Goal: Information Seeking & Learning: Learn about a topic

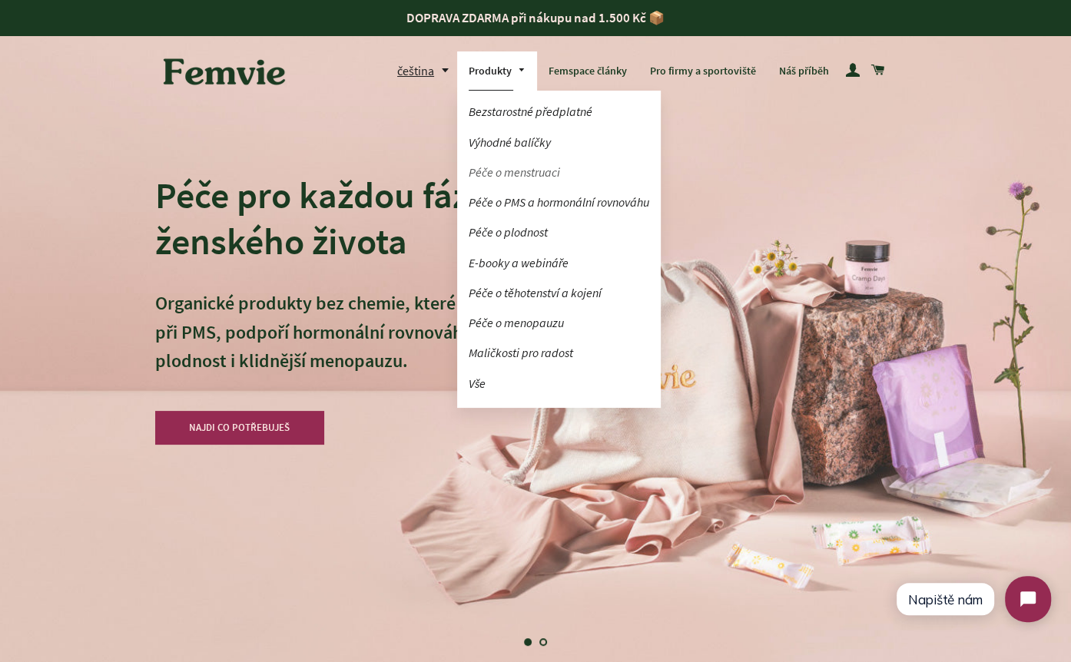
click at [502, 170] on link "Péče o menstruaci" at bounding box center [559, 172] width 204 height 27
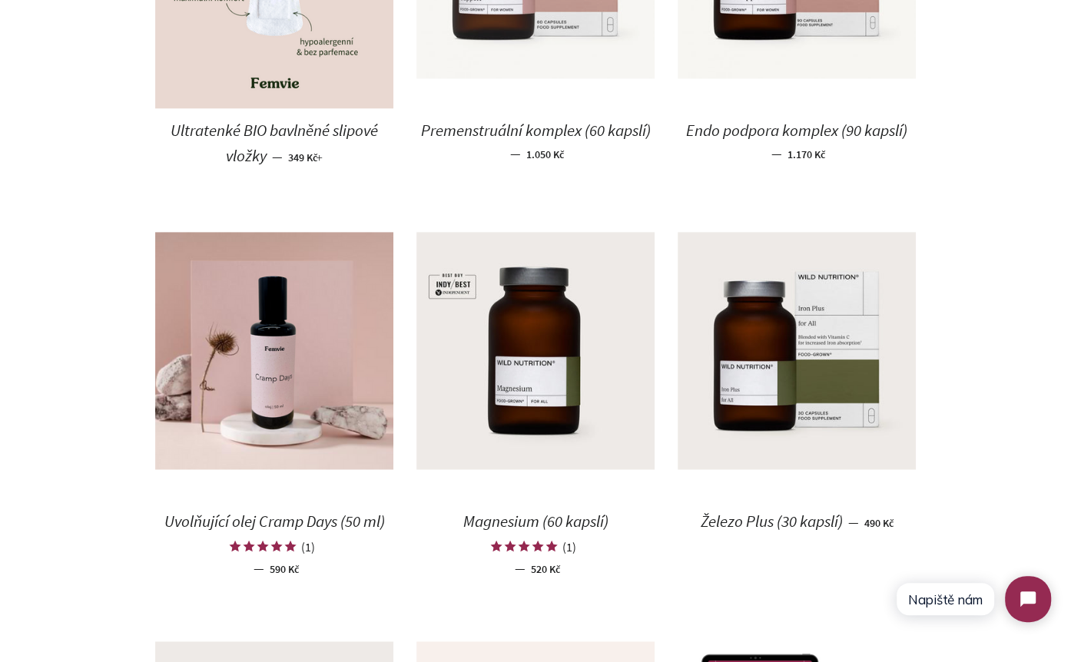
scroll to position [1479, 0]
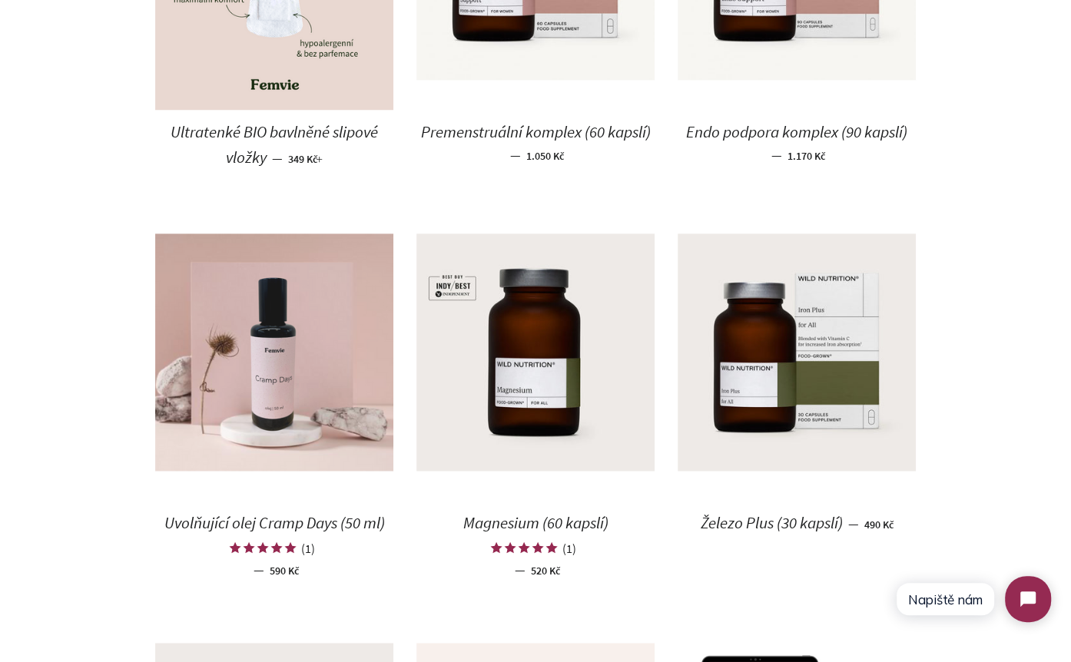
click at [279, 400] on img at bounding box center [274, 353] width 238 height 238
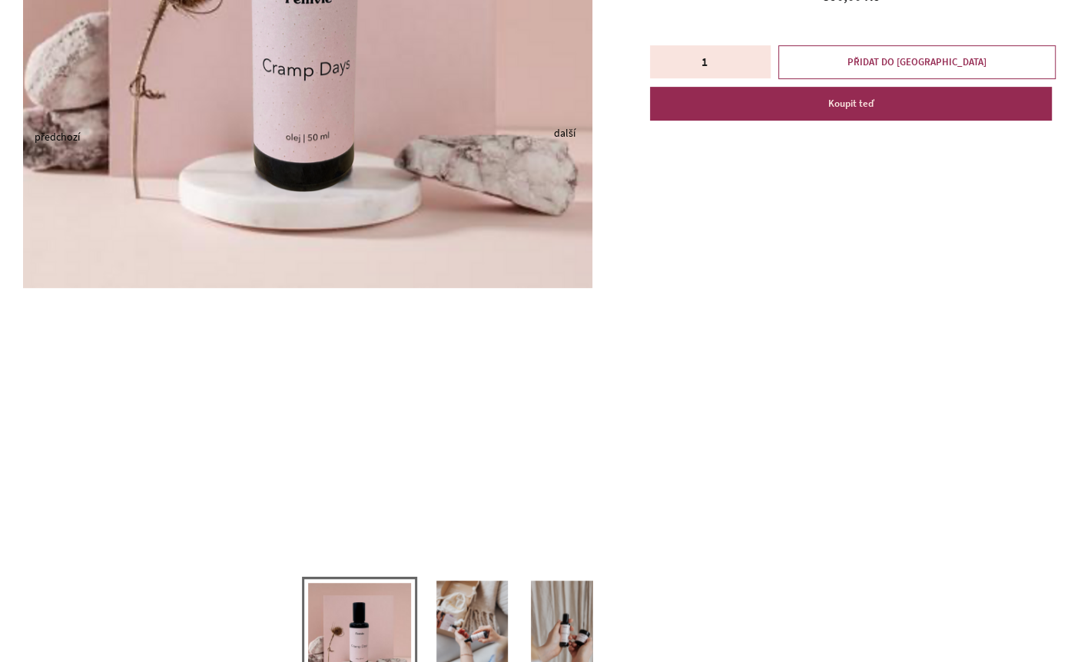
scroll to position [582, 0]
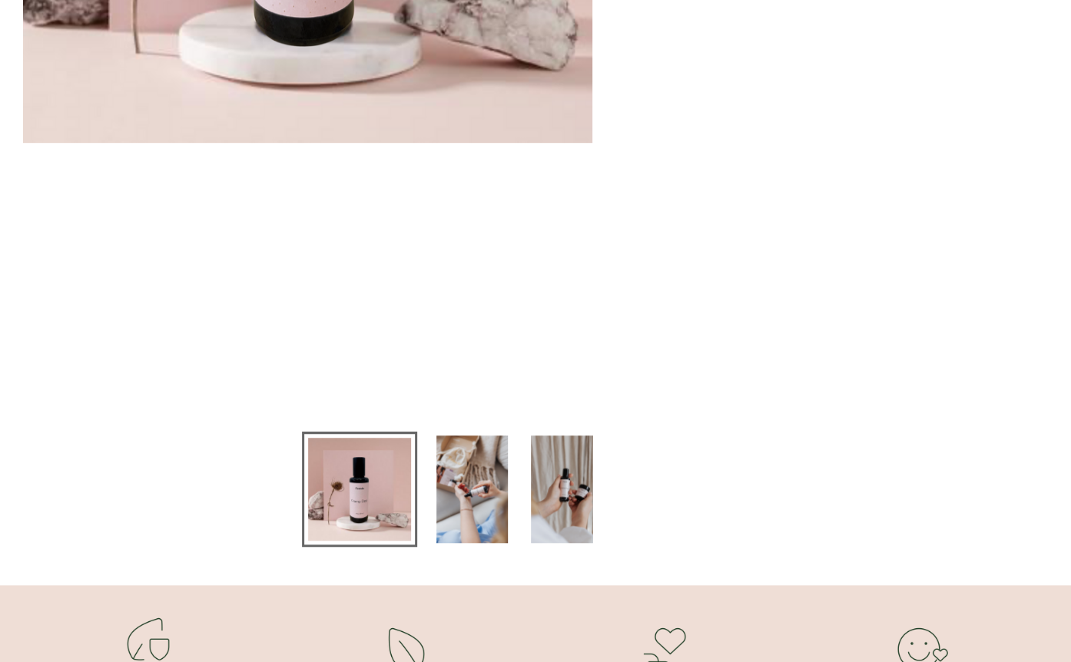
click at [479, 497] on img at bounding box center [471, 490] width 71 height 108
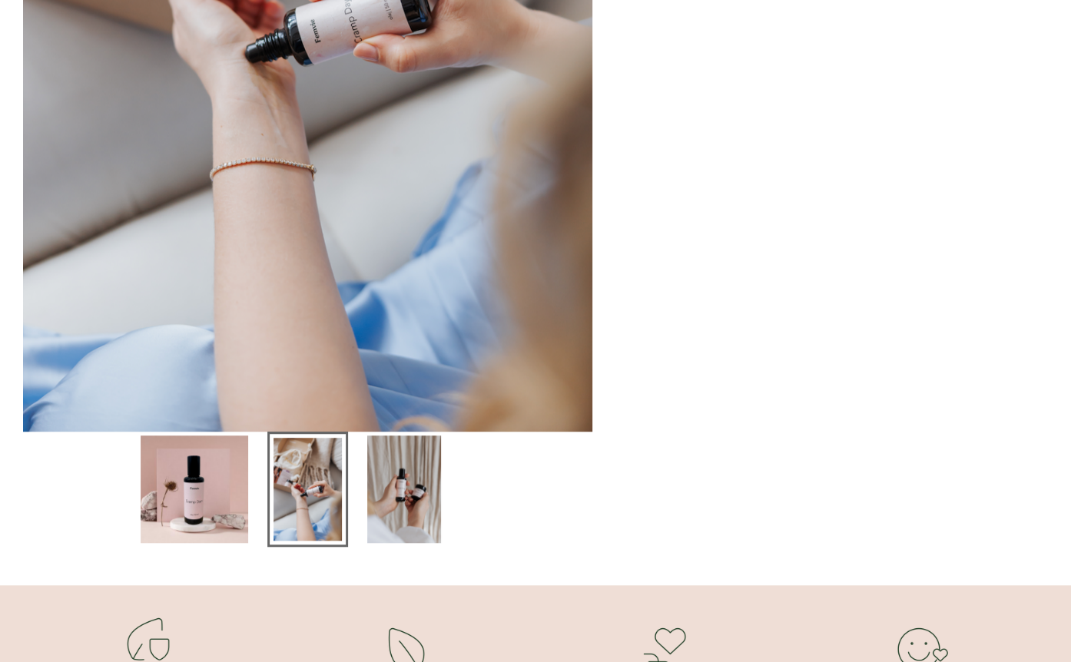
click at [401, 513] on img at bounding box center [404, 490] width 75 height 108
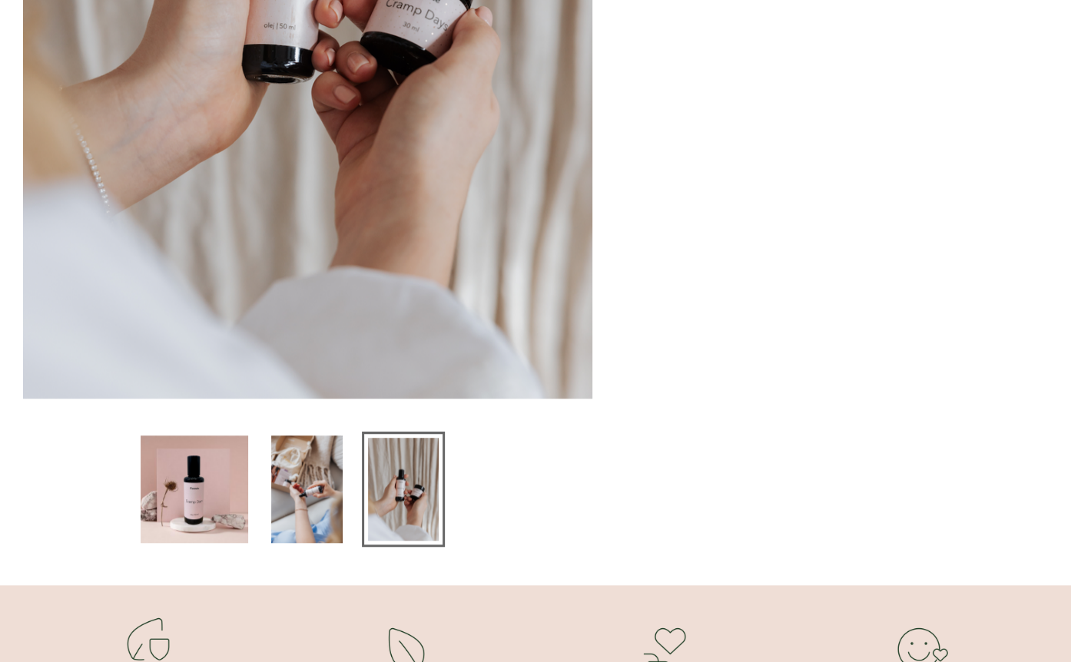
click at [216, 527] on img at bounding box center [195, 490] width 108 height 108
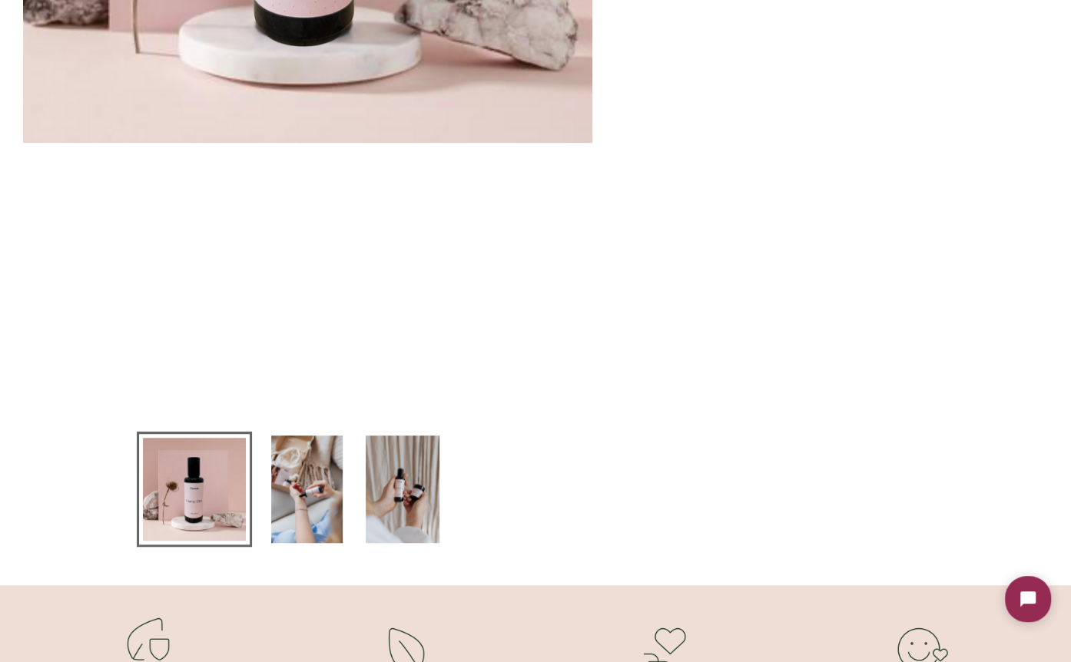
scroll to position [0, 0]
click at [286, 504] on img at bounding box center [306, 490] width 71 height 108
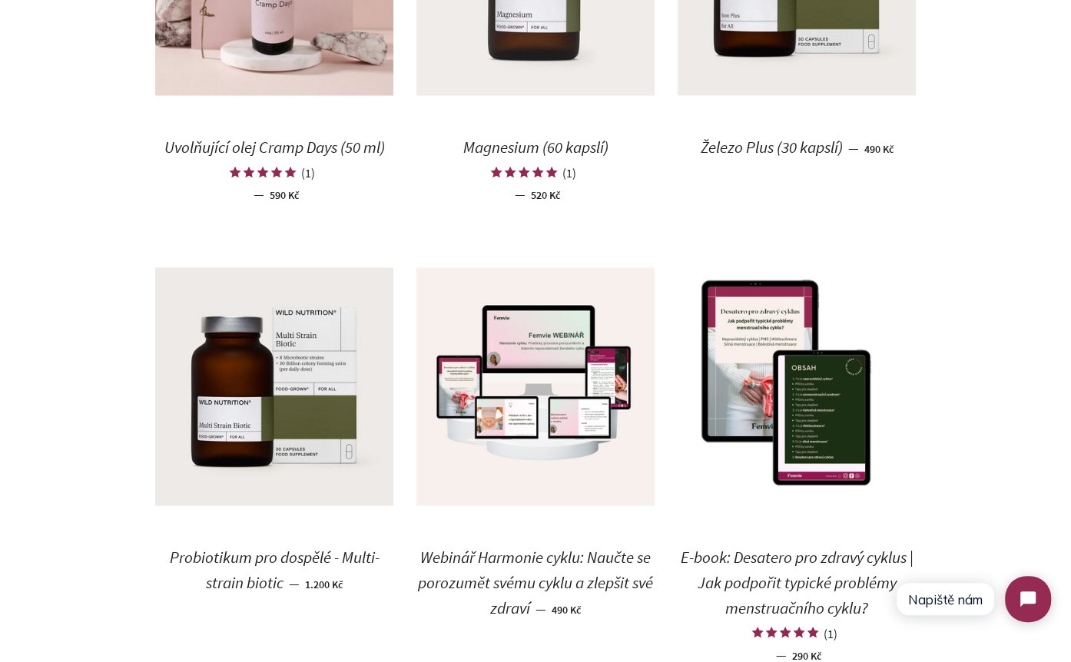
scroll to position [2187, 0]
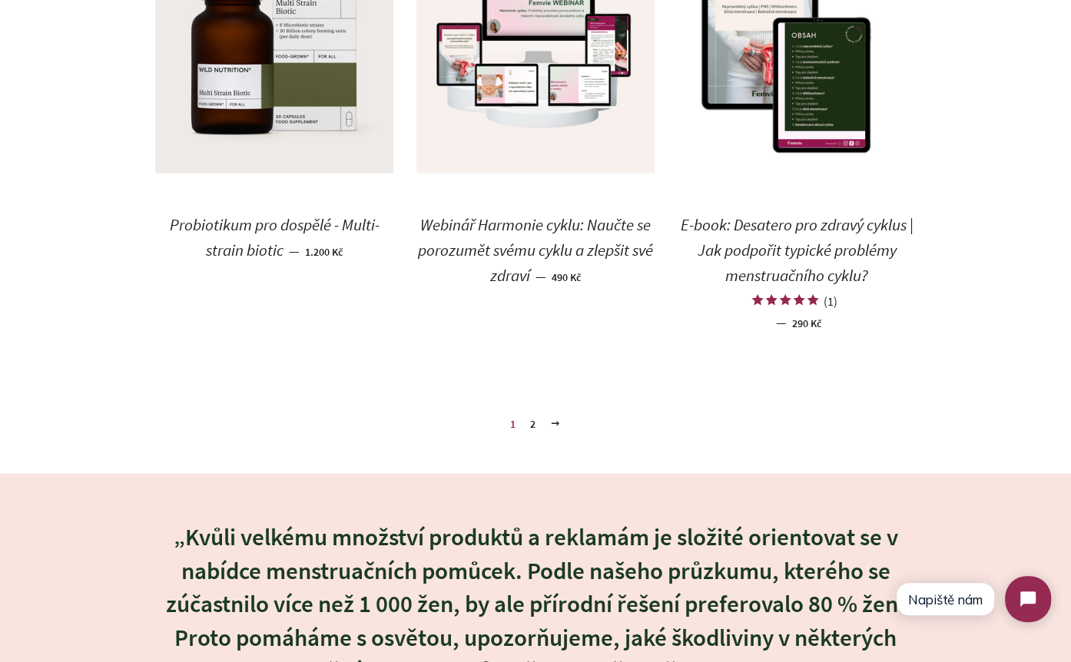
click at [533, 416] on link "2" at bounding box center [533, 424] width 18 height 23
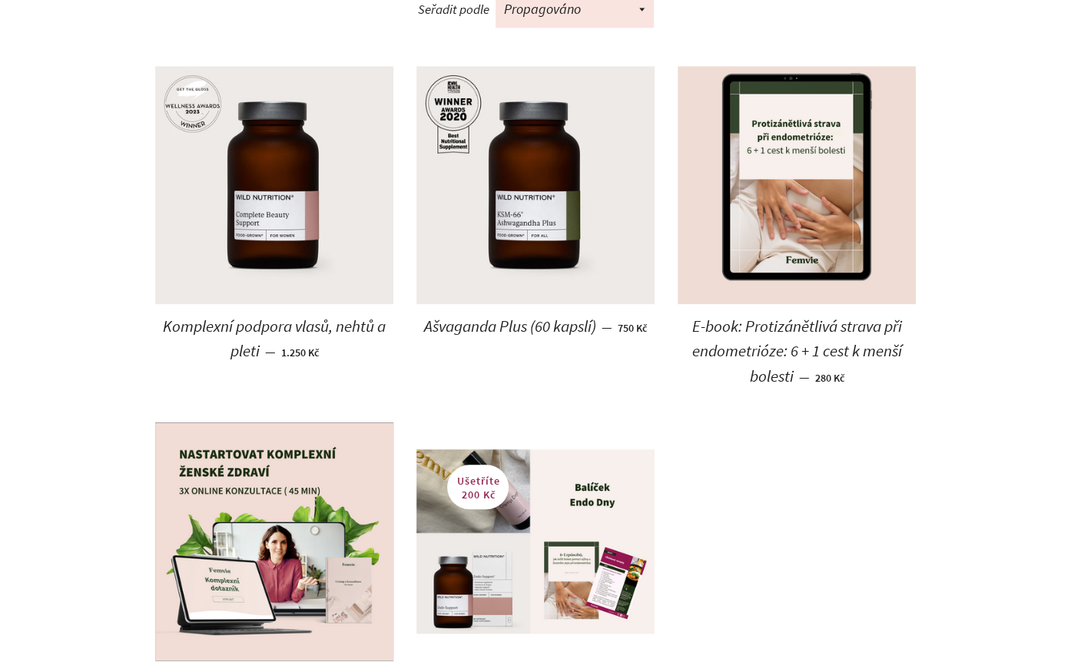
scroll to position [820, 0]
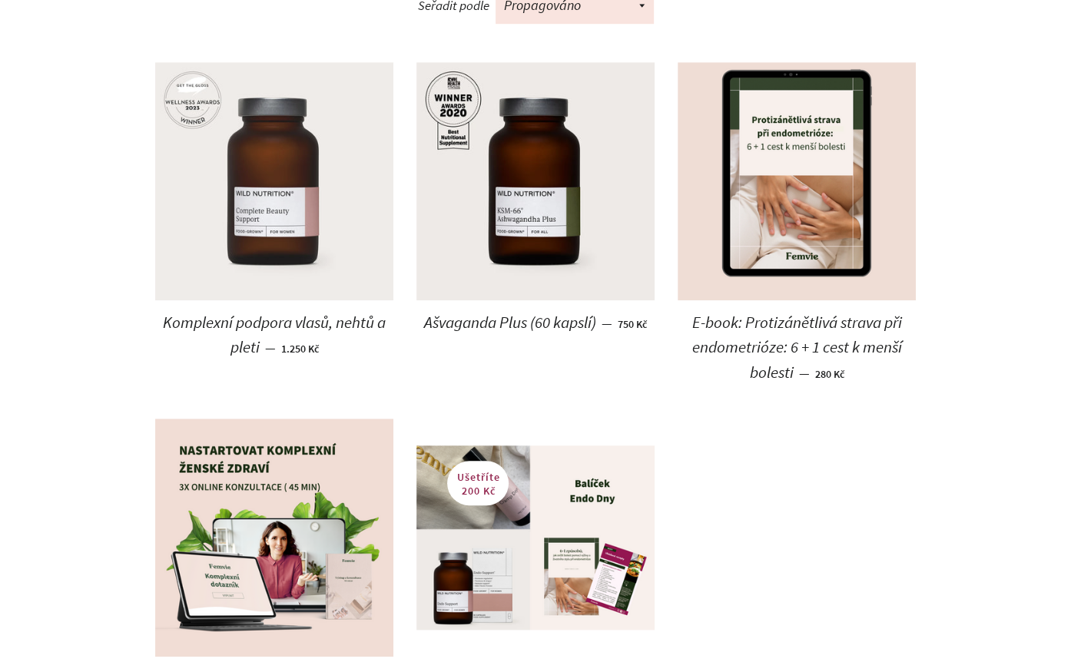
click at [267, 202] on img at bounding box center [274, 181] width 238 height 238
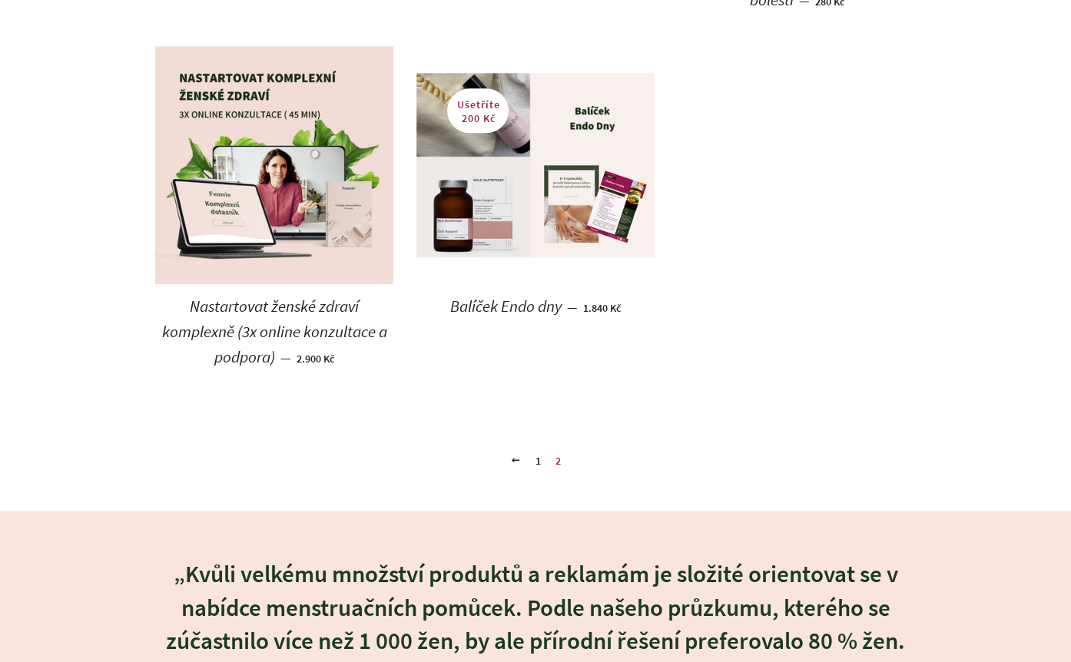
scroll to position [1249, 0]
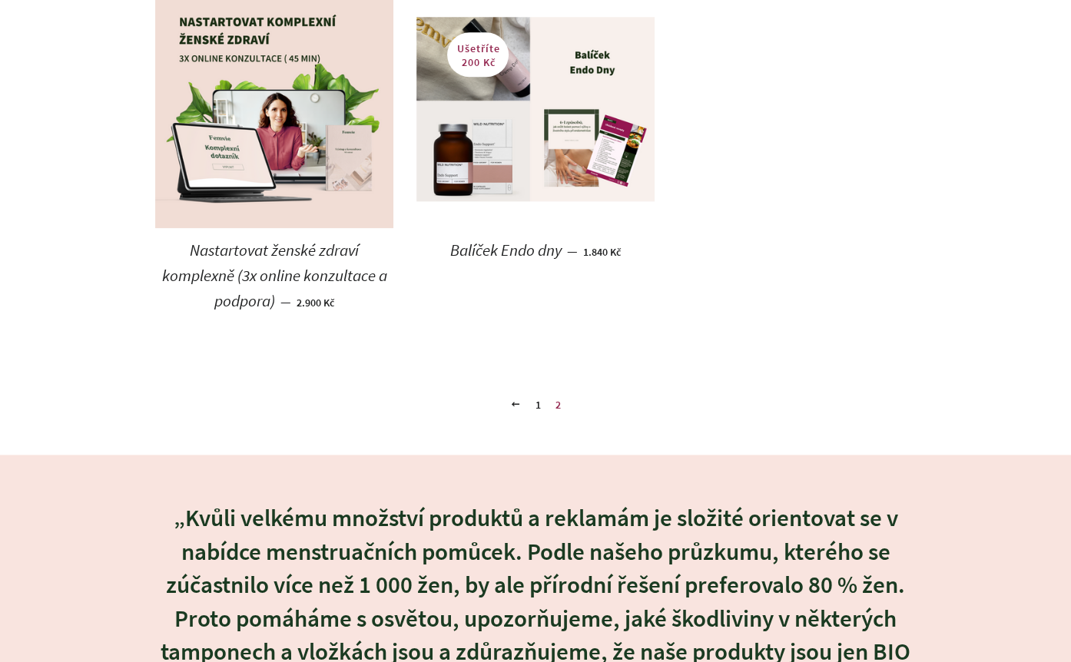
click at [539, 406] on link "1" at bounding box center [538, 404] width 18 height 23
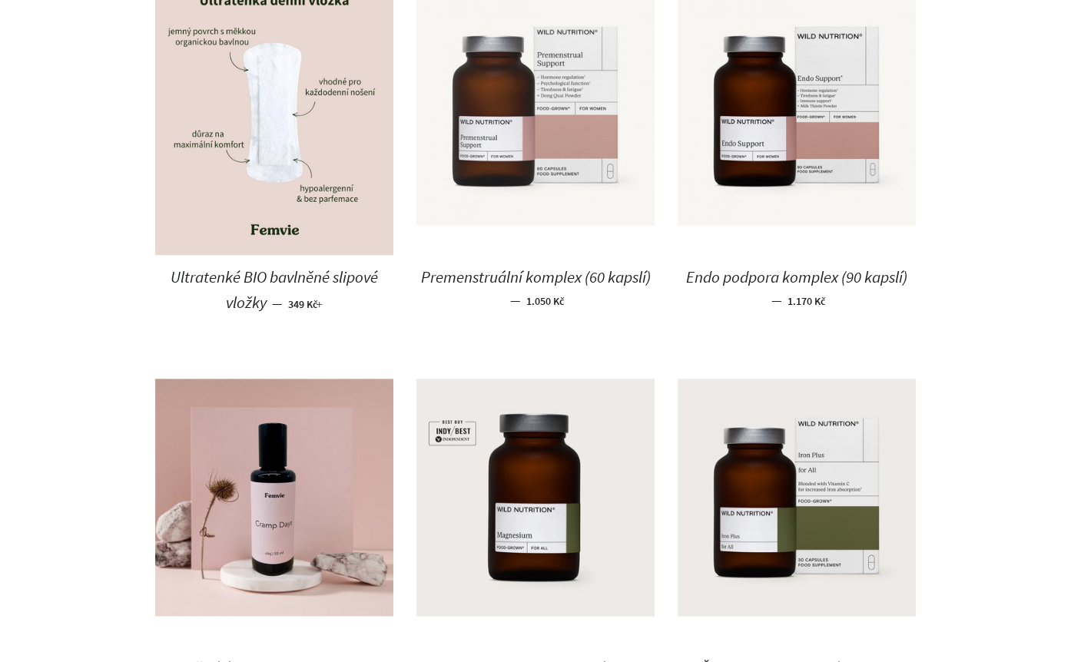
click at [576, 96] on img at bounding box center [535, 106] width 238 height 238
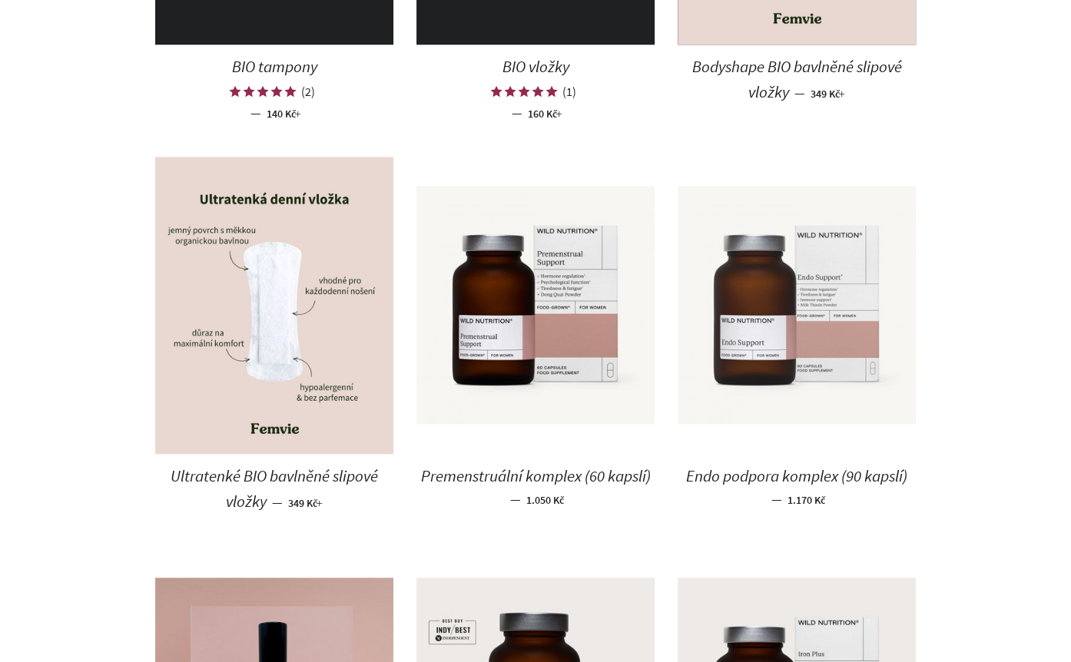
click at [722, 267] on img at bounding box center [797, 305] width 238 height 238
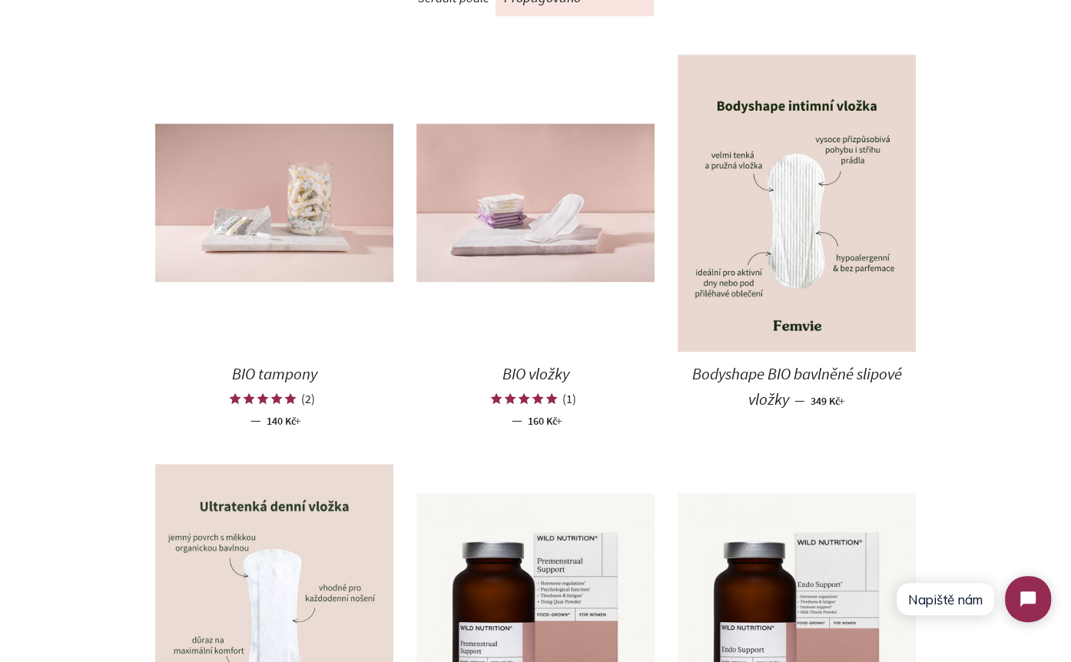
scroll to position [824, 0]
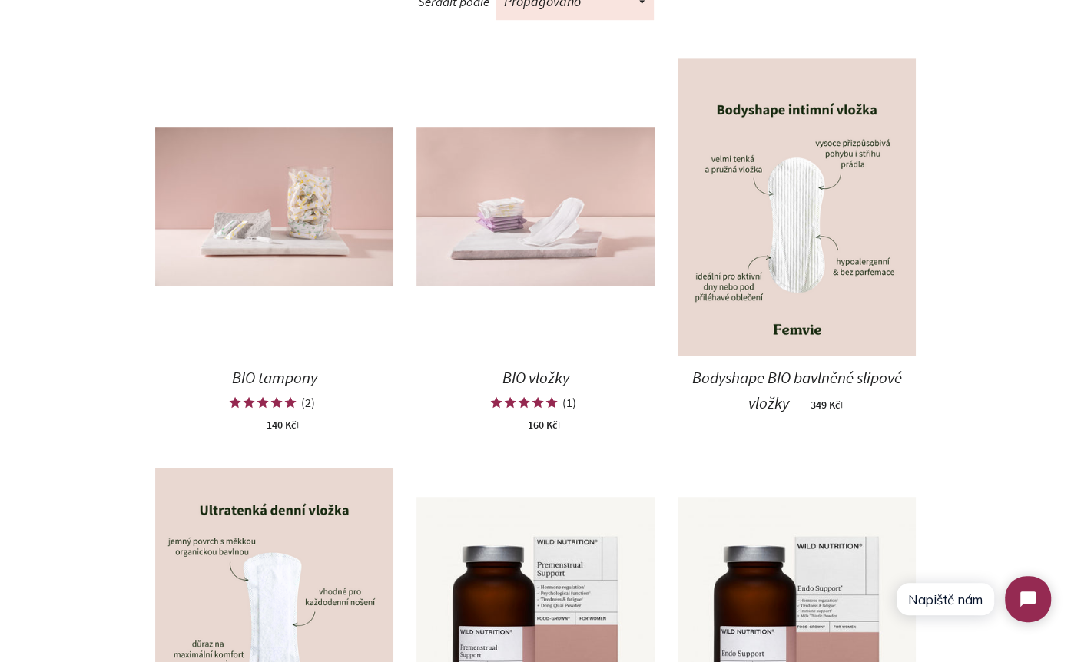
click at [538, 193] on img at bounding box center [535, 207] width 238 height 159
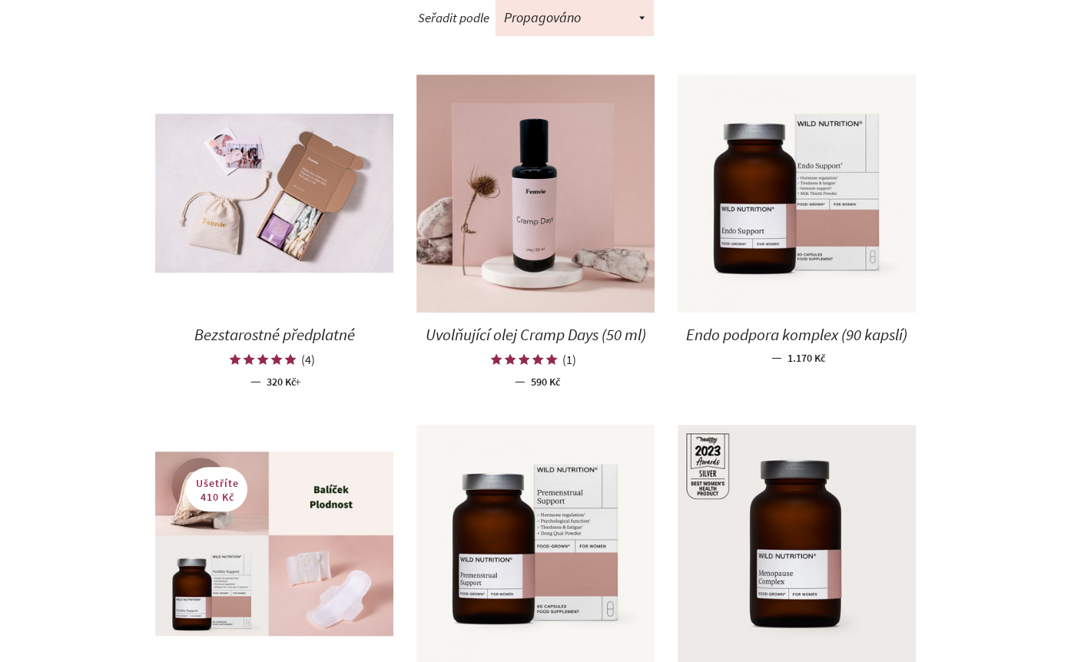
scroll to position [622, 0]
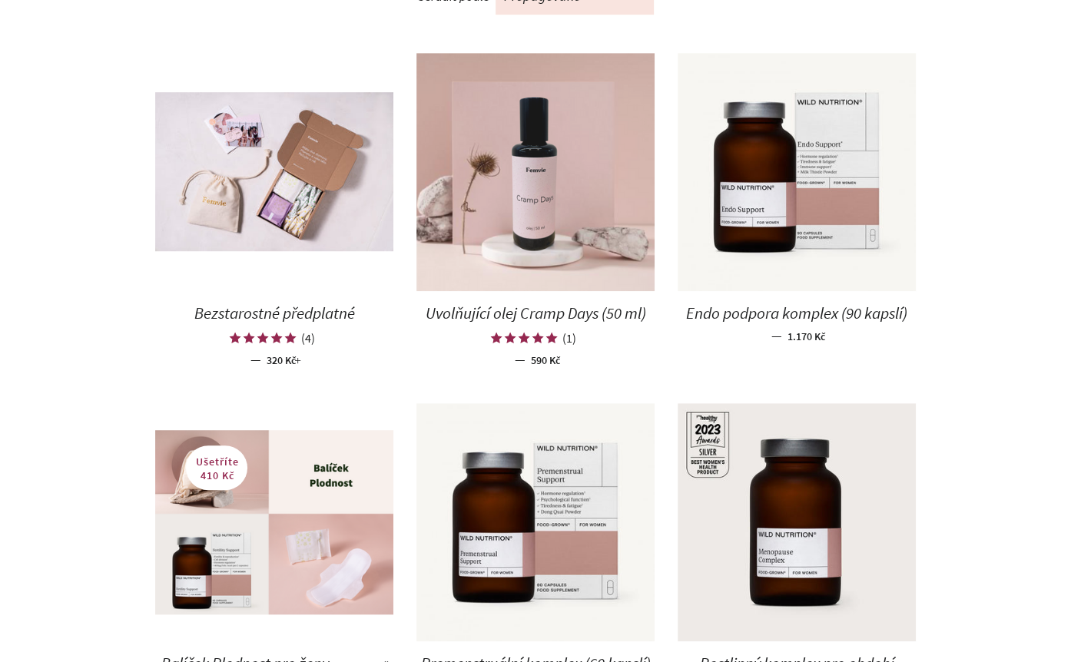
click at [515, 199] on img at bounding box center [535, 172] width 238 height 238
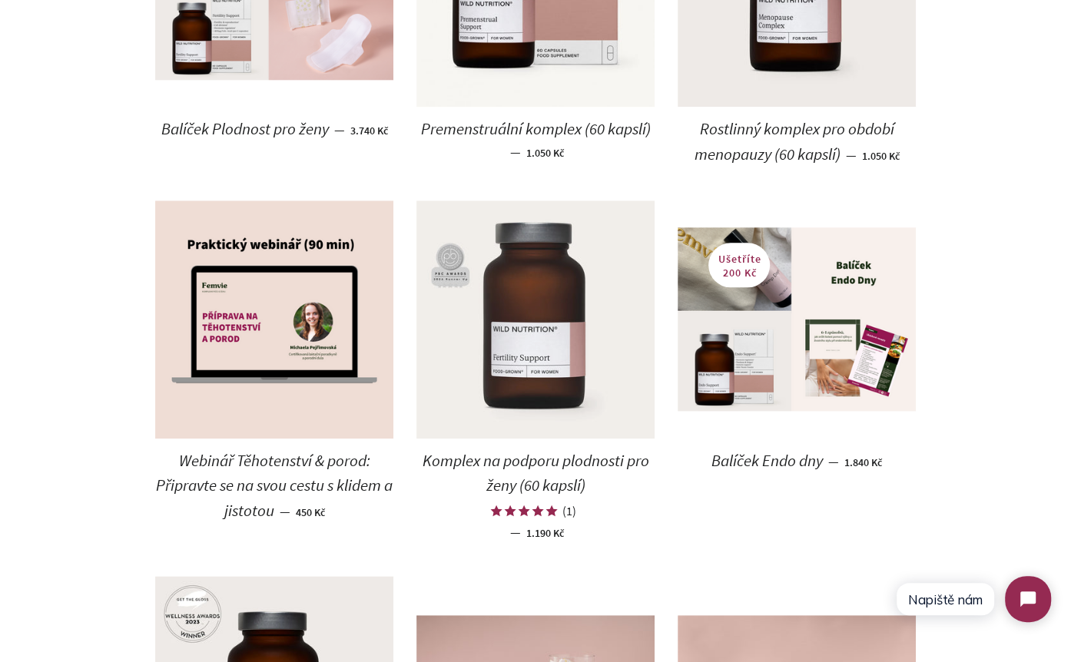
click at [535, 366] on img at bounding box center [535, 320] width 238 height 238
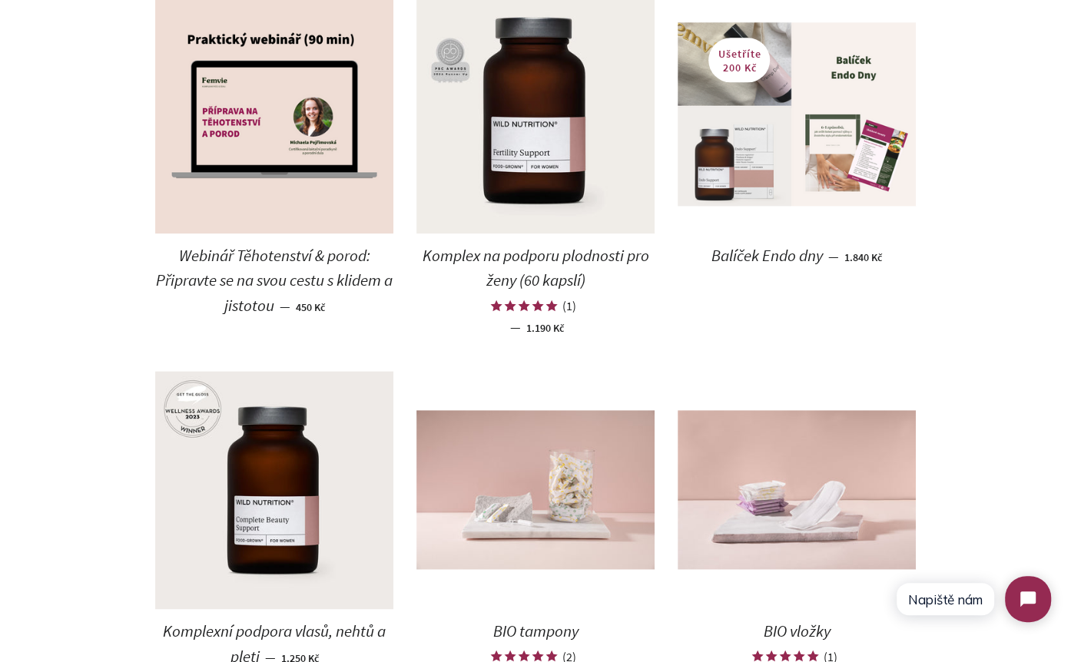
click at [847, 140] on img at bounding box center [797, 114] width 238 height 184
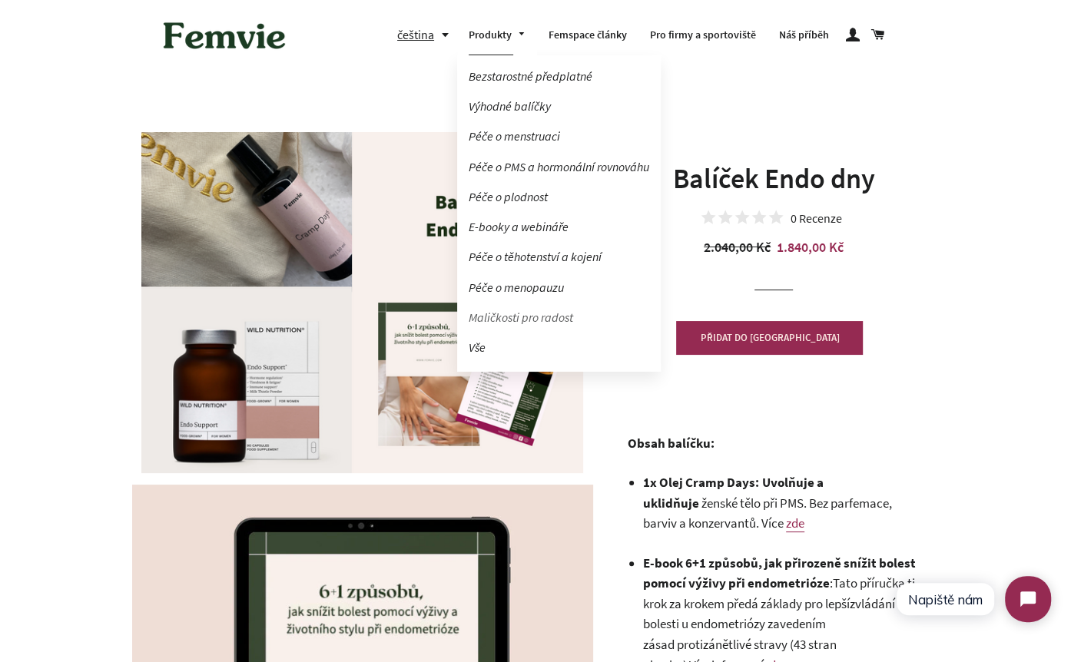
click at [520, 317] on link "Maličkosti pro radost" at bounding box center [559, 317] width 204 height 27
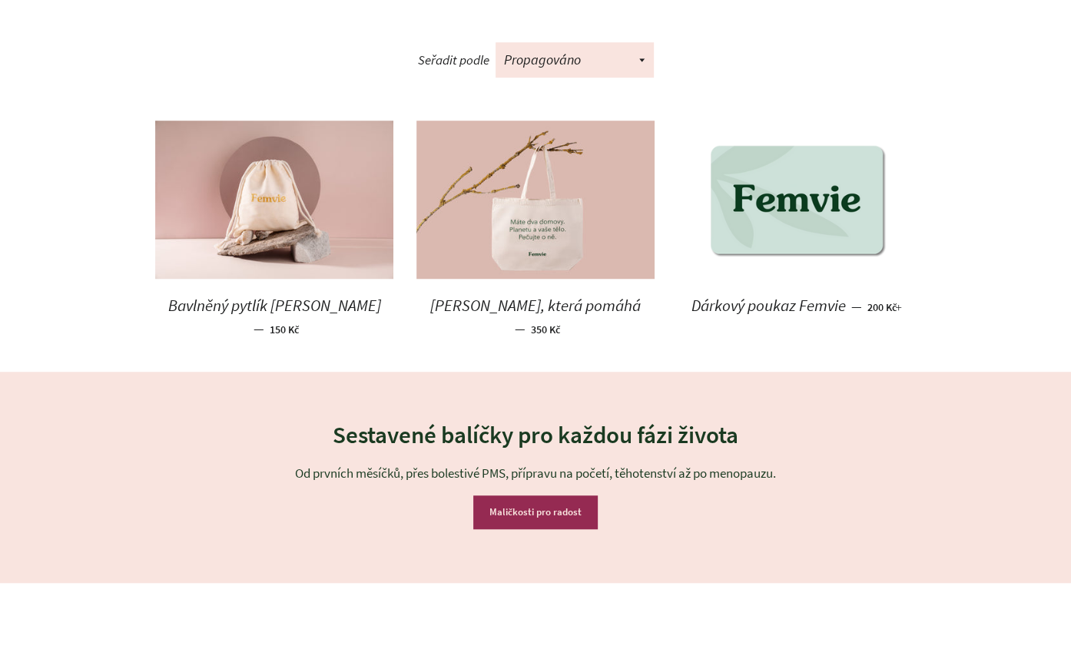
scroll to position [785, 0]
click at [536, 215] on img at bounding box center [535, 200] width 238 height 159
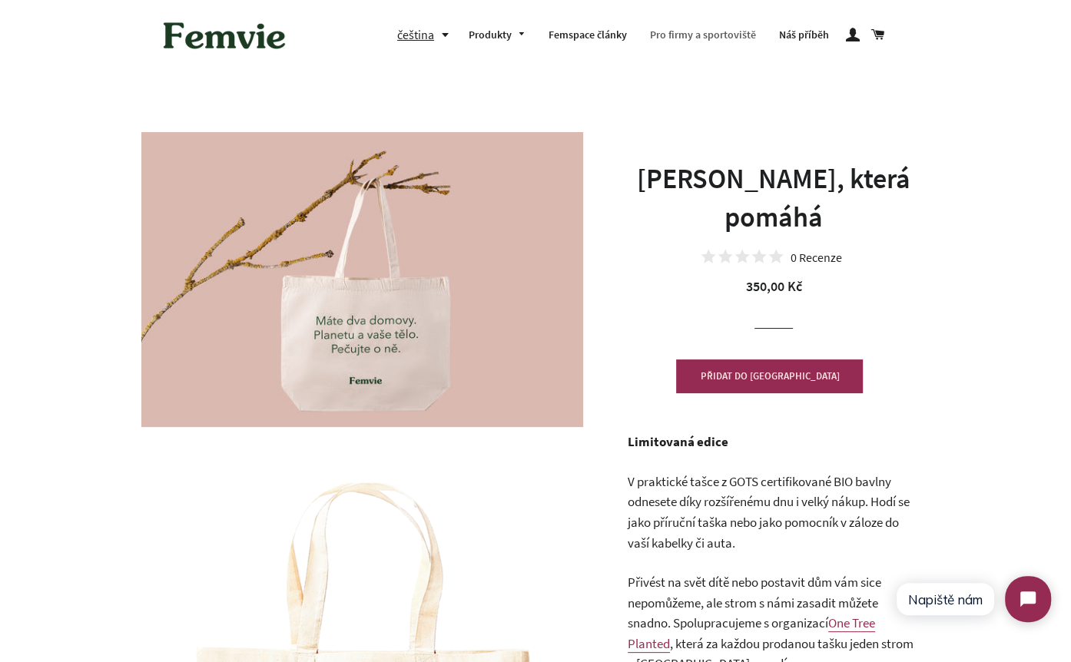
click at [685, 35] on link "Pro firmy a sportoviště" at bounding box center [702, 35] width 129 height 40
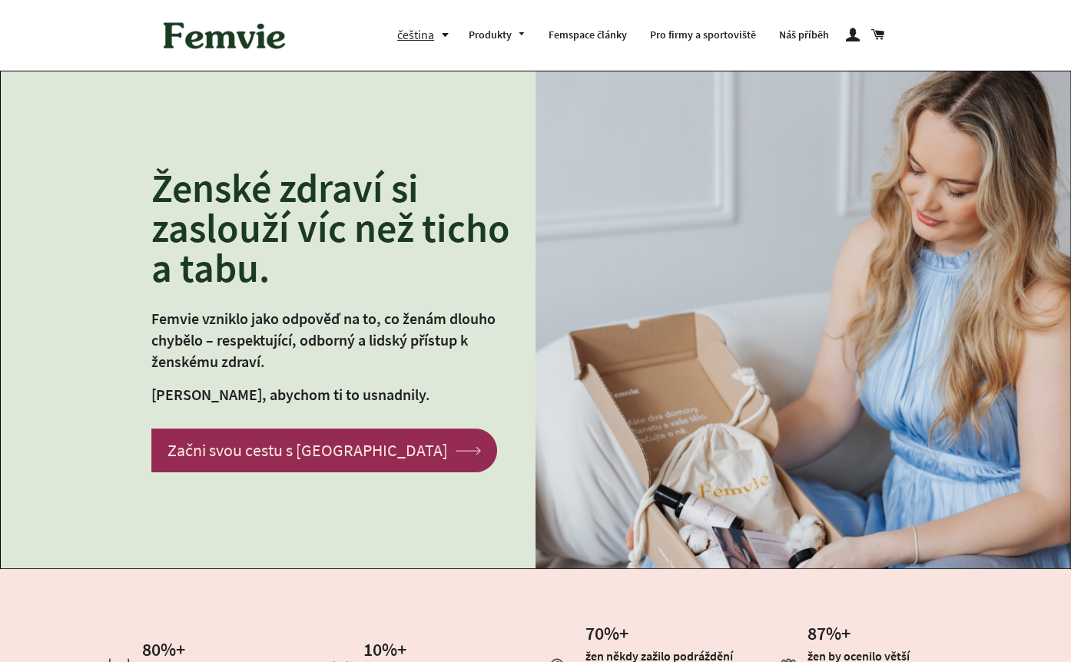
click at [440, 35] on button "čeština" at bounding box center [427, 35] width 60 height 21
click at [437, 99] on link "English" at bounding box center [429, 100] width 39 height 21
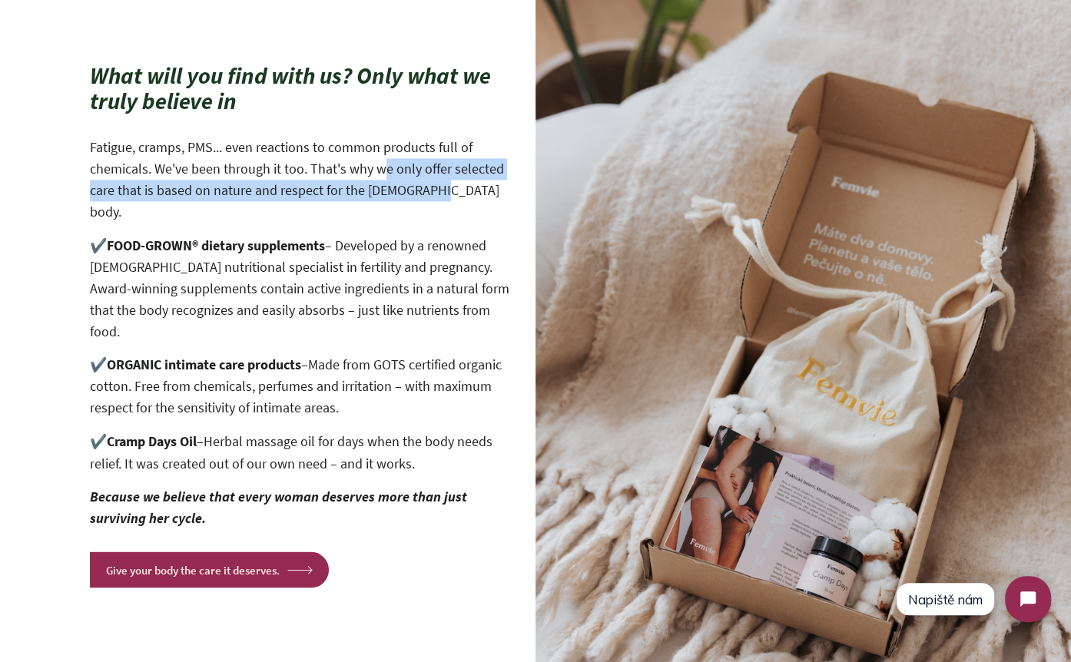
drag, startPoint x: 377, startPoint y: 178, endPoint x: 426, endPoint y: 194, distance: 51.5
click at [426, 194] on p "Fatigue, cramps, PMS... even reactions to common products full of chemicals. We…" at bounding box center [301, 180] width 423 height 87
drag, startPoint x: 436, startPoint y: 199, endPoint x: 373, endPoint y: 183, distance: 64.3
click at [373, 183] on p "Fatigue, cramps, PMS... even reactions to common products full of chemicals. We…" at bounding box center [301, 180] width 423 height 87
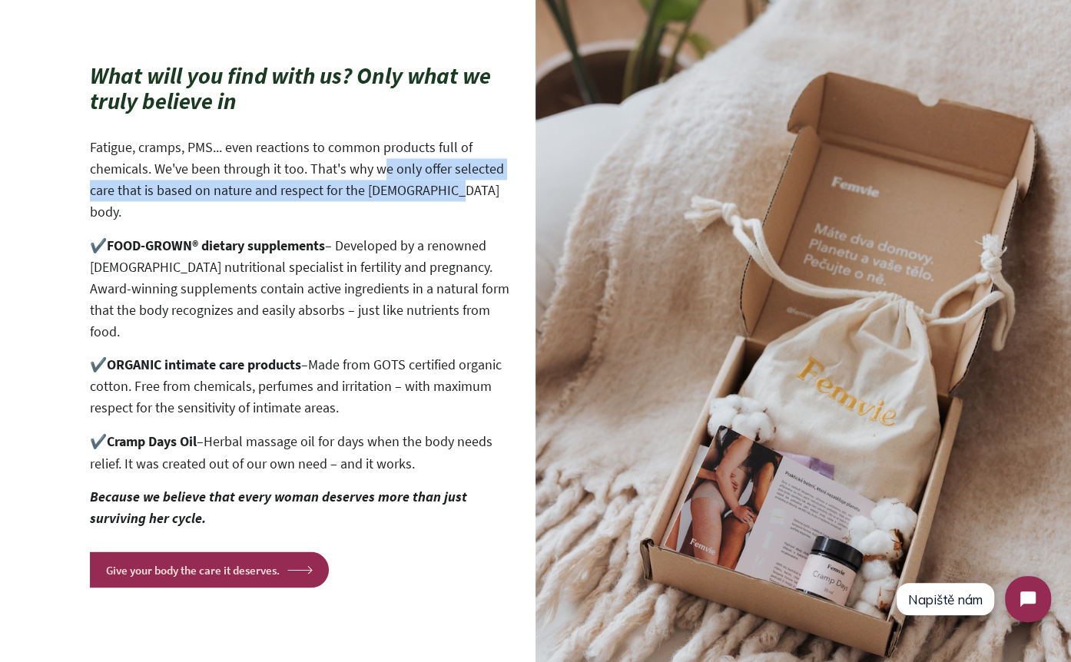
copy p "we only offer selected care that is based on nature and respect for the female …"
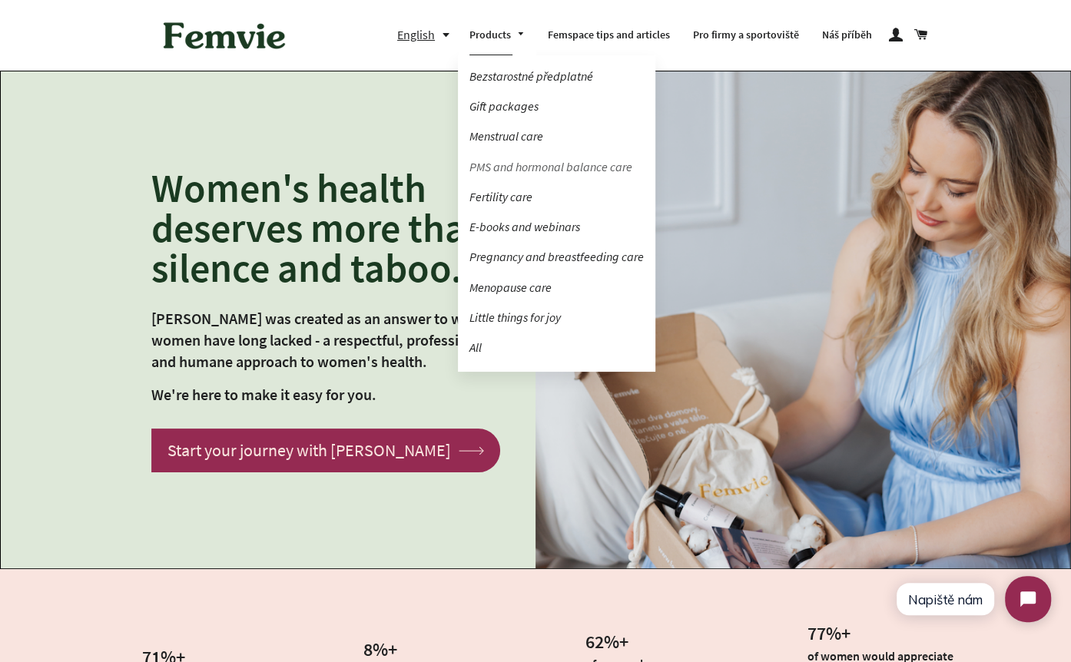
click at [518, 166] on link "PMS and hormonal balance care" at bounding box center [556, 167] width 197 height 27
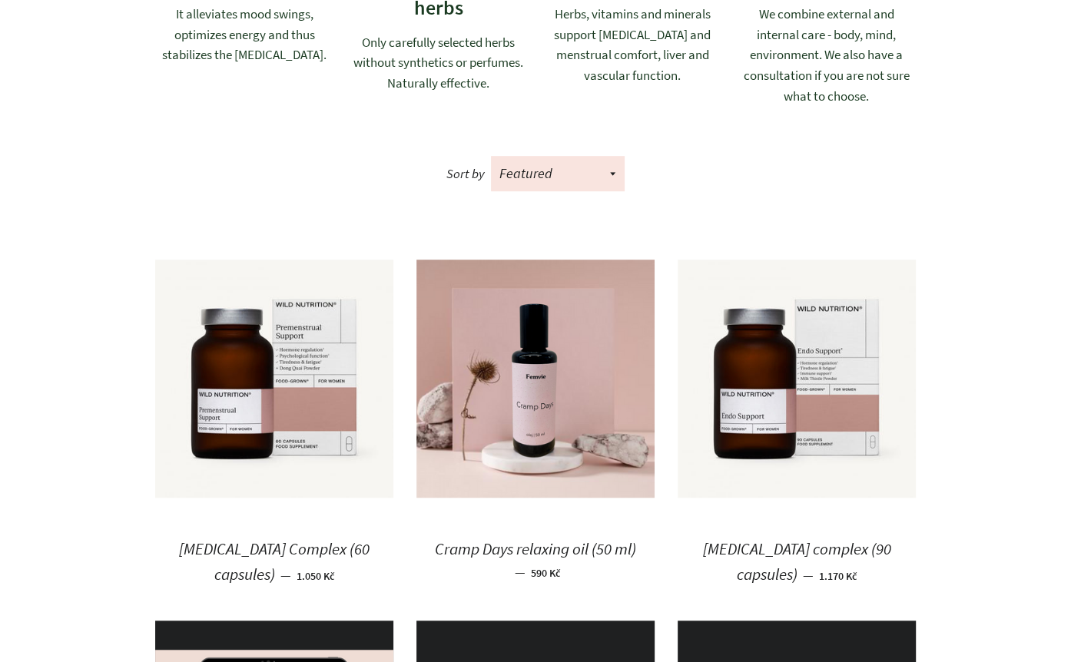
scroll to position [607, 0]
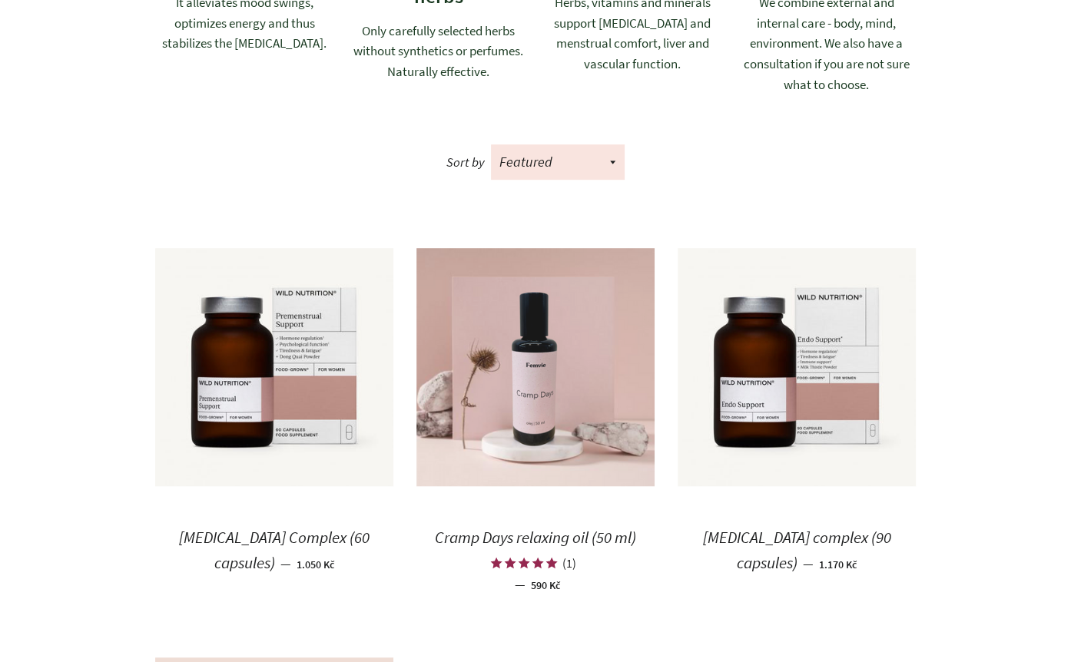
click at [510, 434] on img at bounding box center [535, 367] width 238 height 238
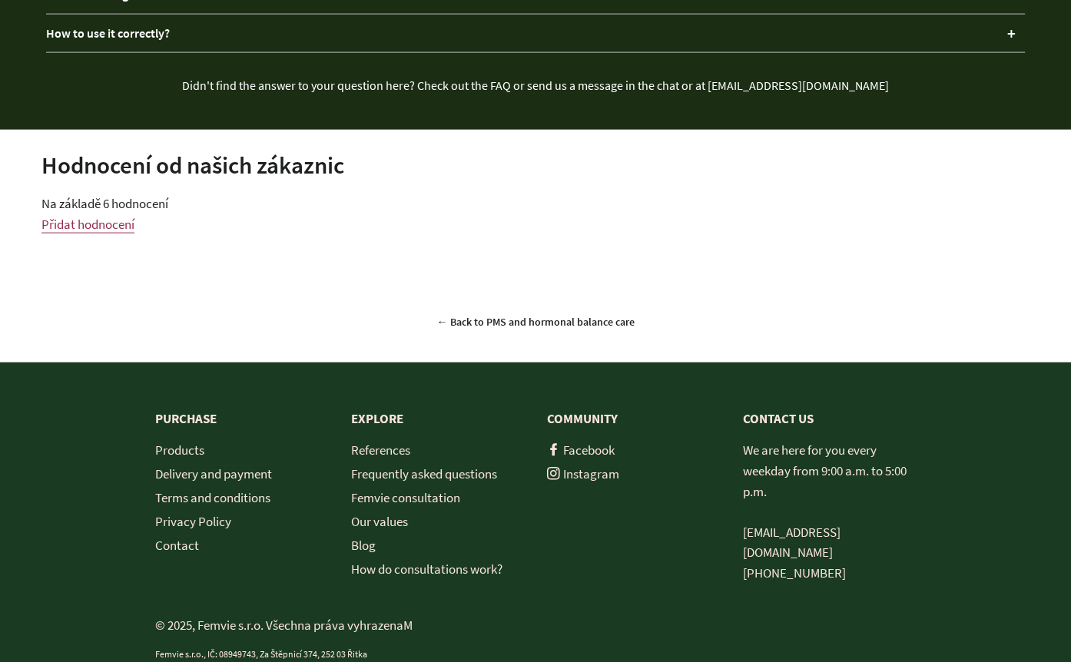
scroll to position [2577, 0]
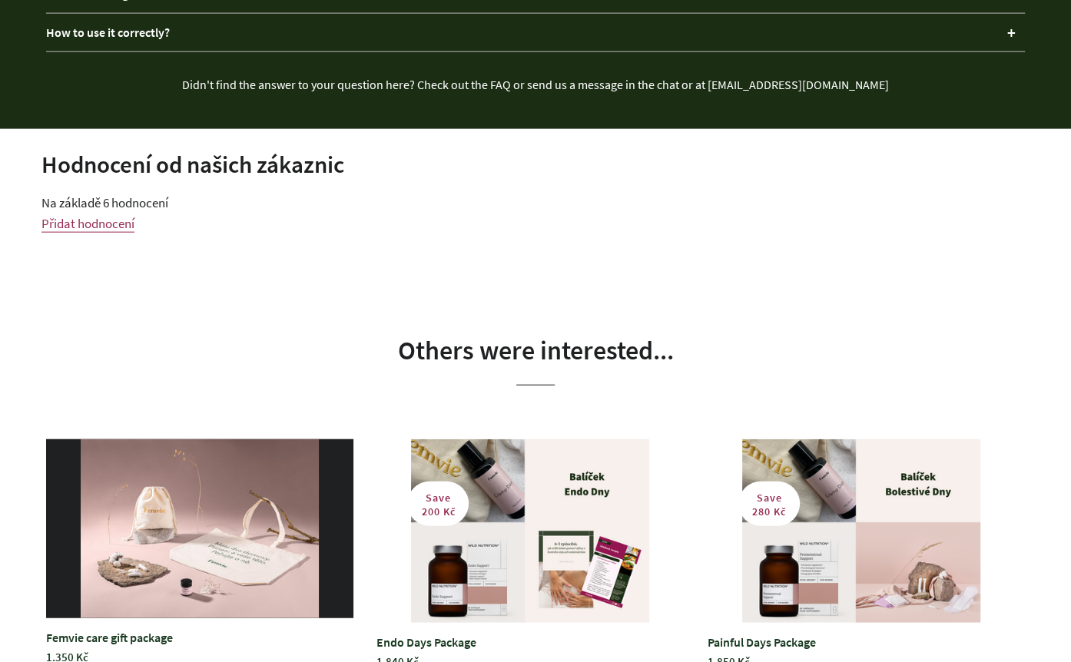
click at [136, 194] on span "Na základě 6 hodnocení" at bounding box center [104, 202] width 127 height 17
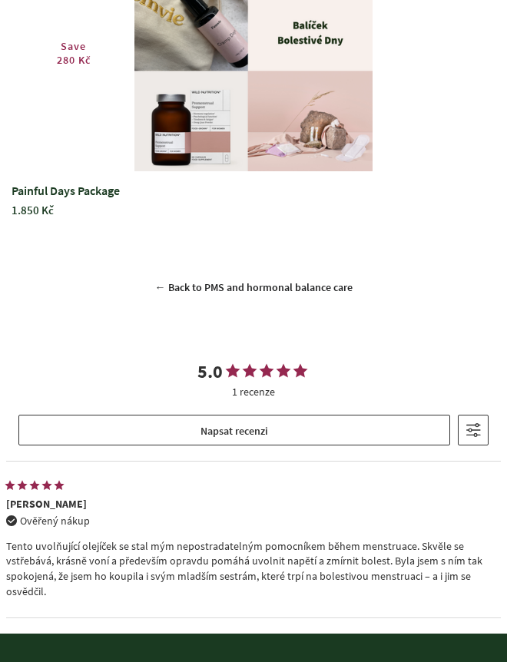
scroll to position [4470, 0]
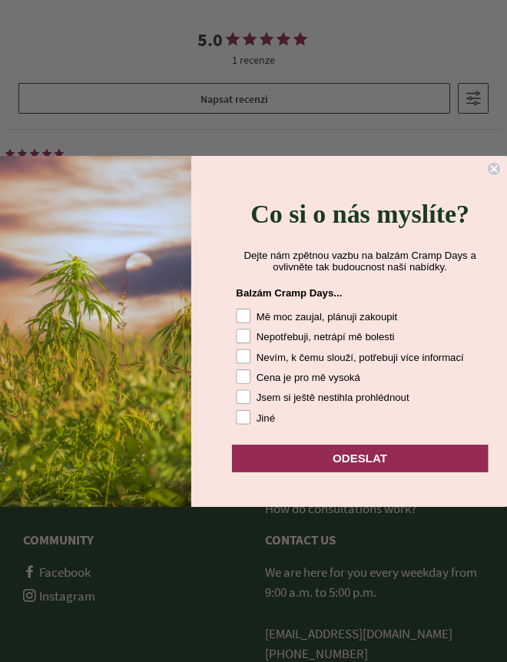
click at [495, 161] on circle "Close dialog" at bounding box center [494, 168] width 14 height 14
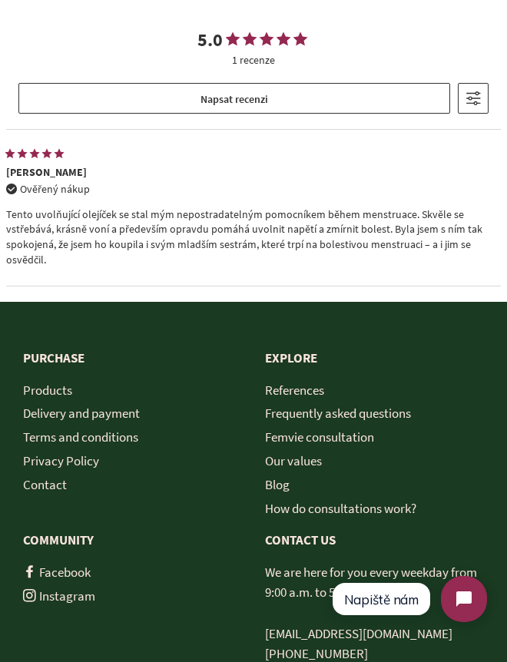
scroll to position [0, 0]
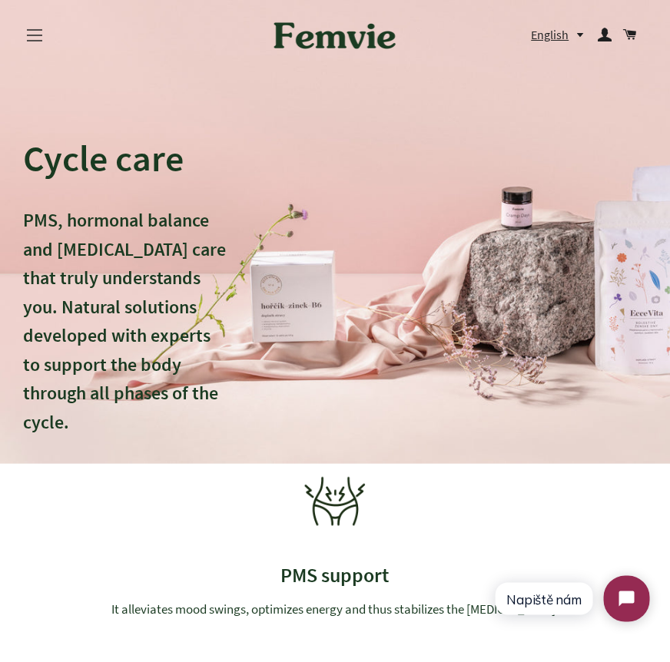
click at [32, 35] on span "button" at bounding box center [34, 36] width 15 height 2
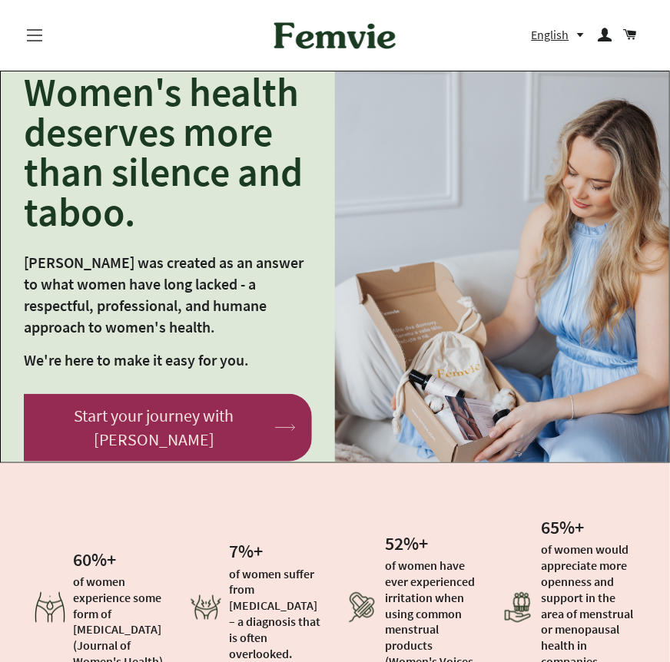
click at [34, 45] on button "Site navigation" at bounding box center [34, 35] width 38 height 38
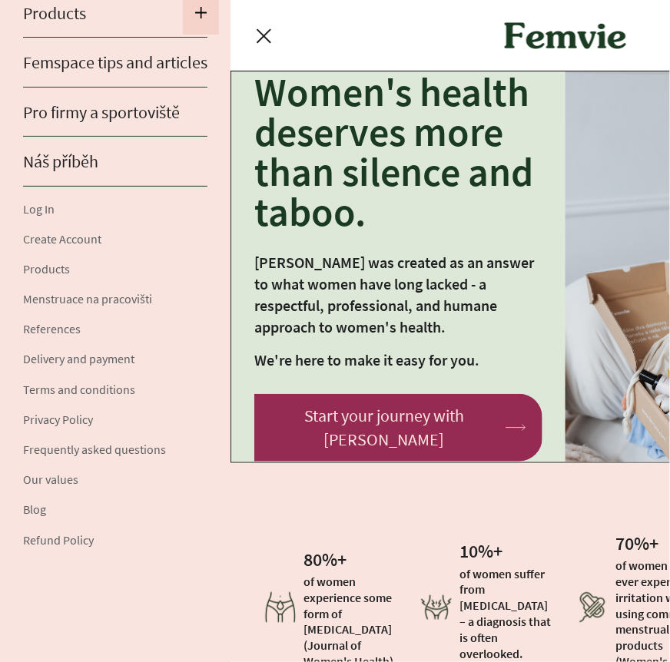
click at [189, 24] on button "Expand submenu Products Collapse submenu Products" at bounding box center [201, 14] width 36 height 44
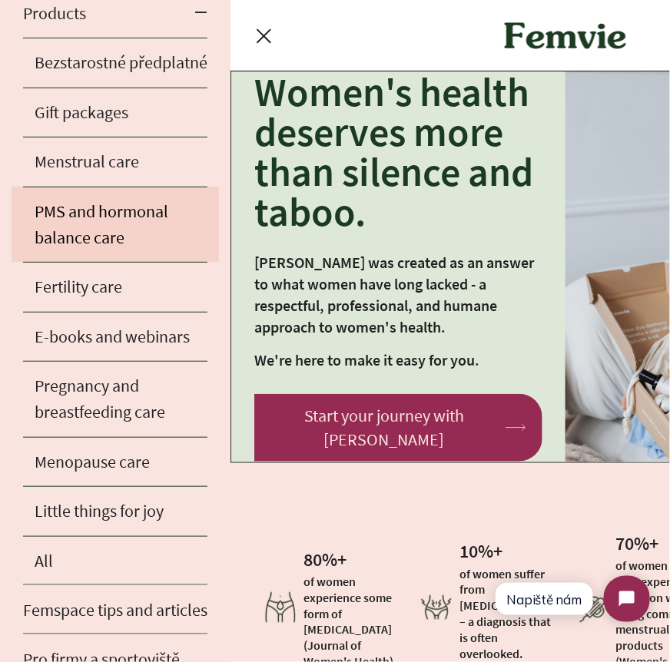
click at [151, 212] on link "PMS and hormonal balance care" at bounding box center [115, 225] width 207 height 76
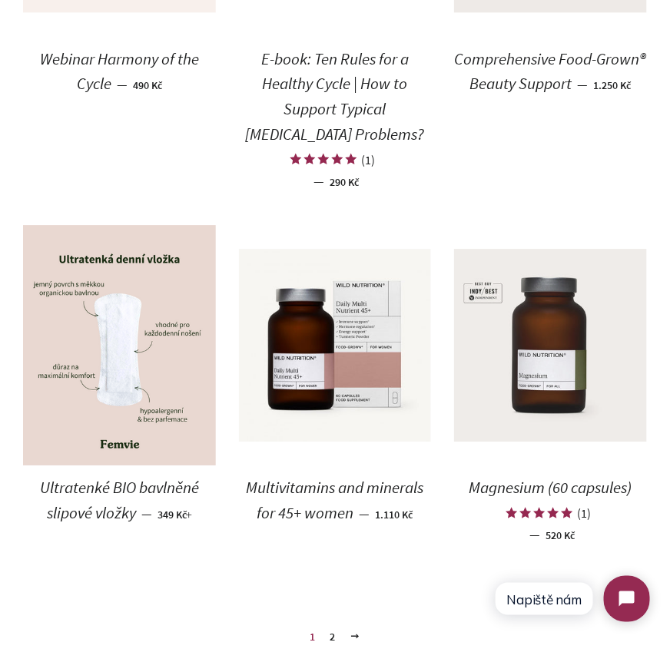
click at [513, 375] on img at bounding box center [550, 345] width 193 height 193
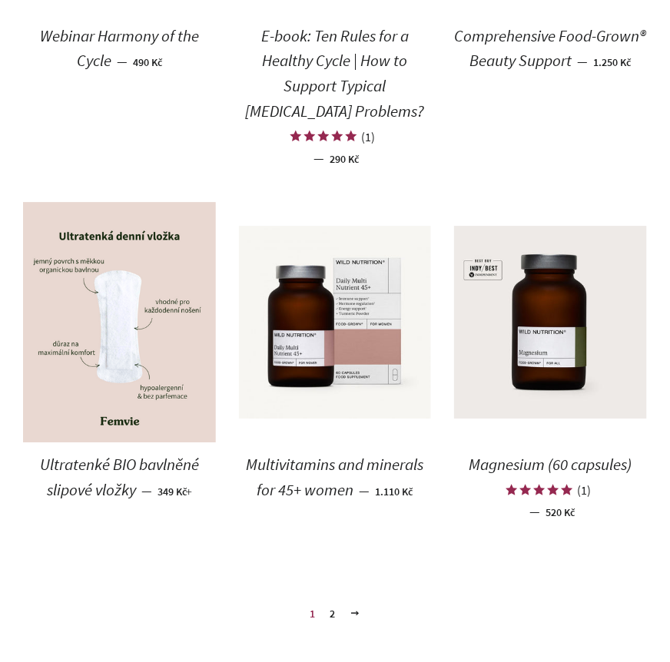
scroll to position [2309, 0]
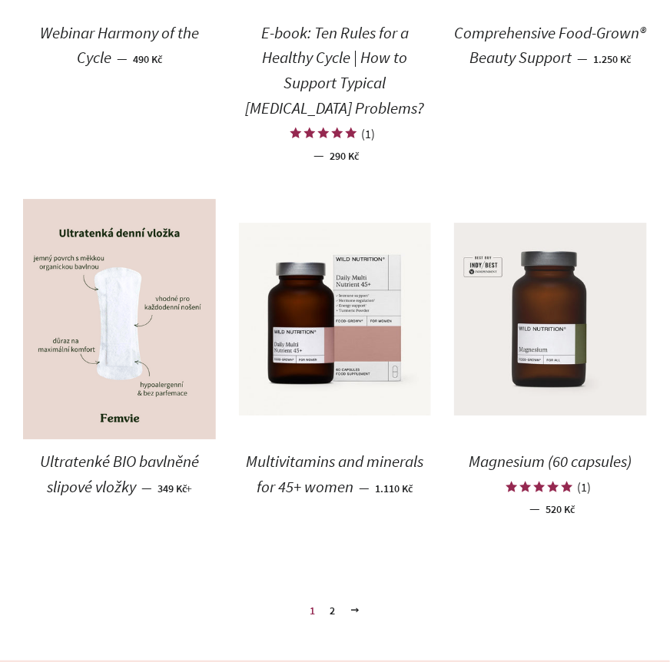
click at [567, 371] on img at bounding box center [550, 319] width 193 height 193
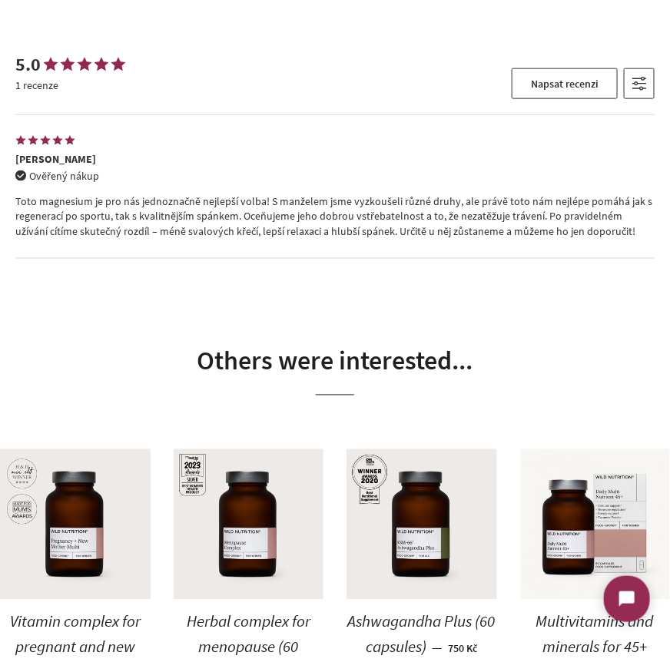
scroll to position [3220, 0]
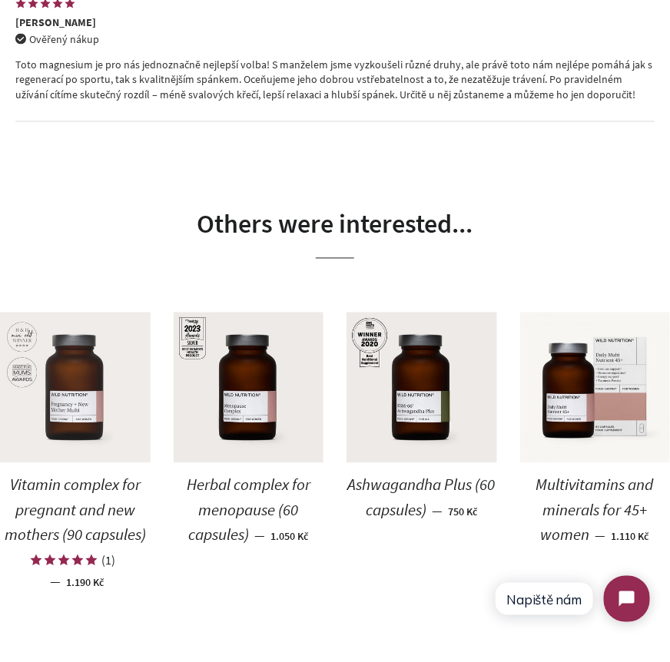
click at [116, 446] on img at bounding box center [75, 388] width 151 height 151
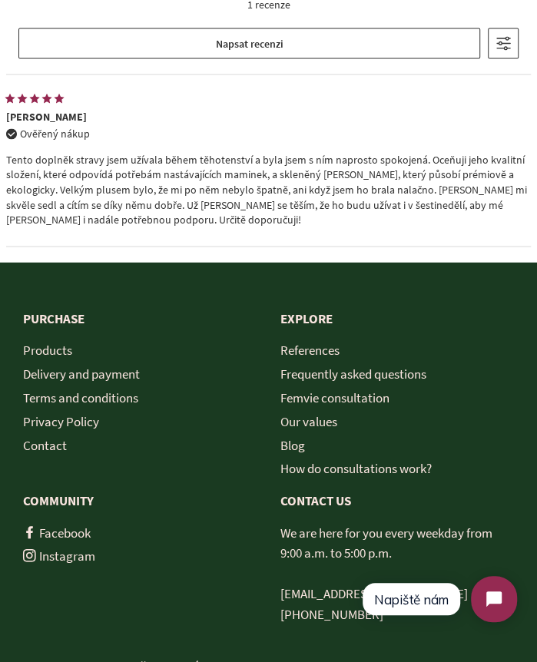
scroll to position [5214, 0]
